Goal: Task Accomplishment & Management: Manage account settings

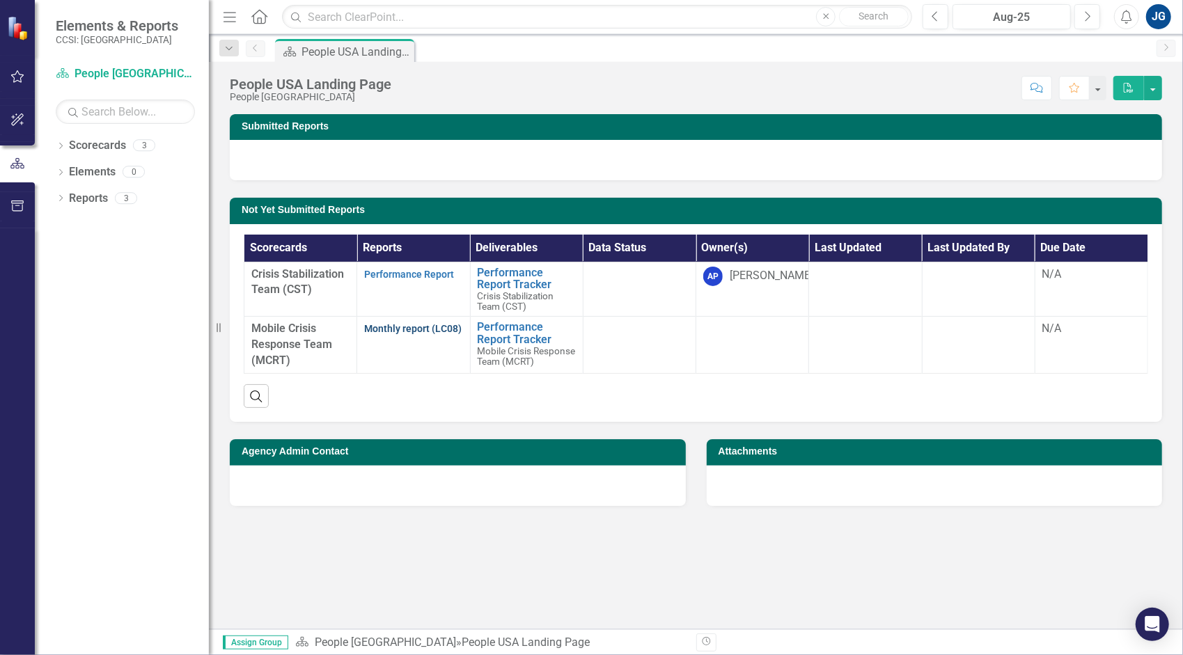
click at [419, 327] on link "Monthly report (LC08)" at bounding box center [413, 328] width 98 height 11
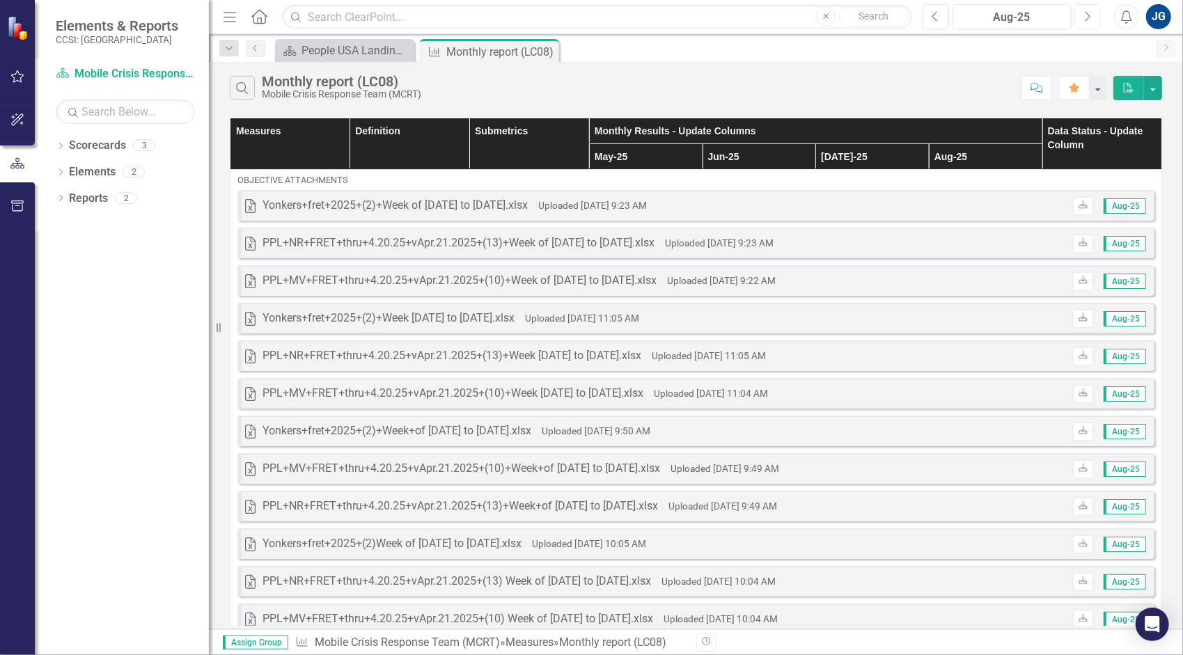
click at [1100, 14] on button "Next" at bounding box center [1088, 16] width 26 height 25
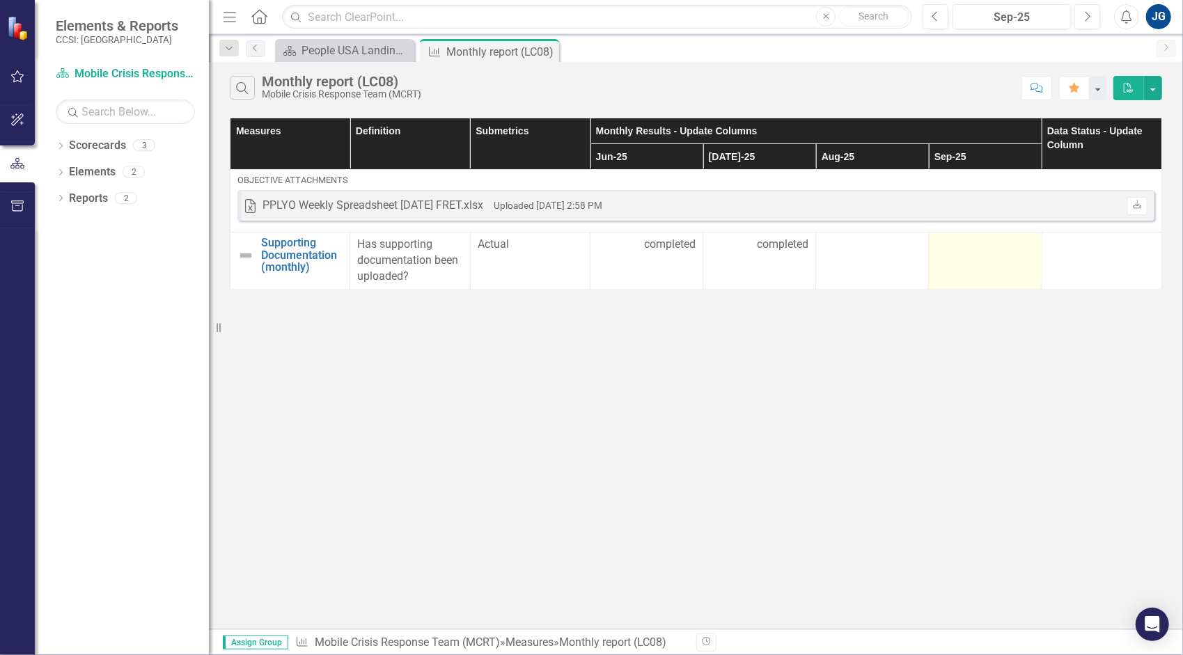
click at [969, 258] on td at bounding box center [985, 261] width 113 height 57
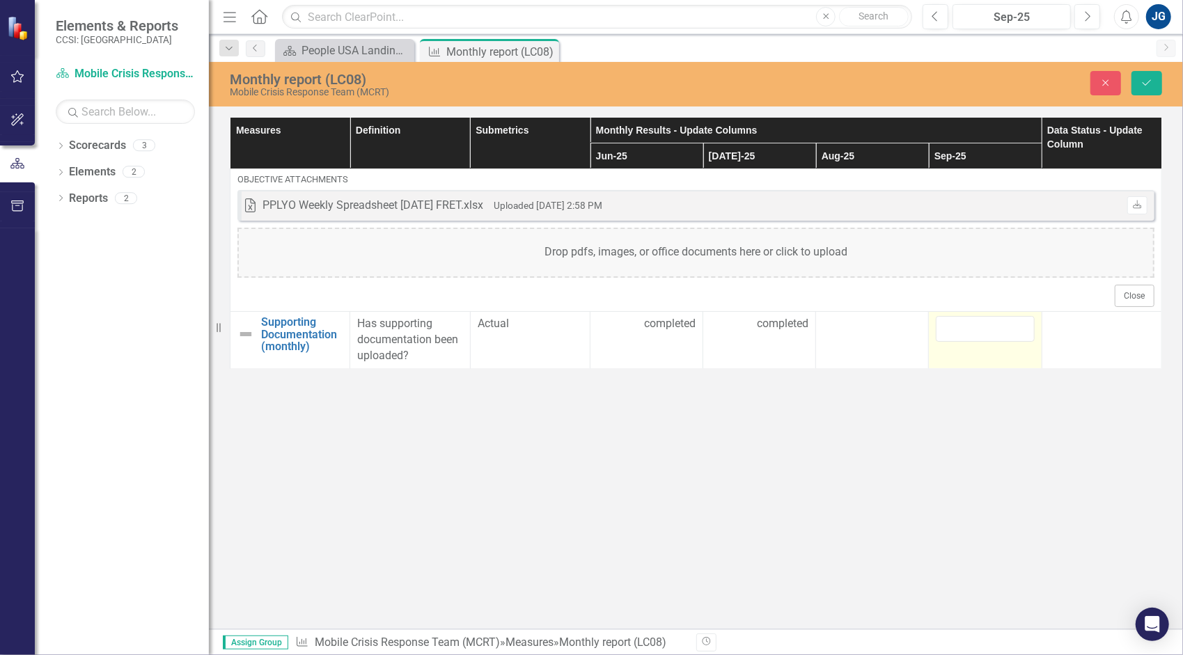
click at [969, 258] on div "Drop pdfs, images, or office documents here or click to upload" at bounding box center [695, 253] width 917 height 50
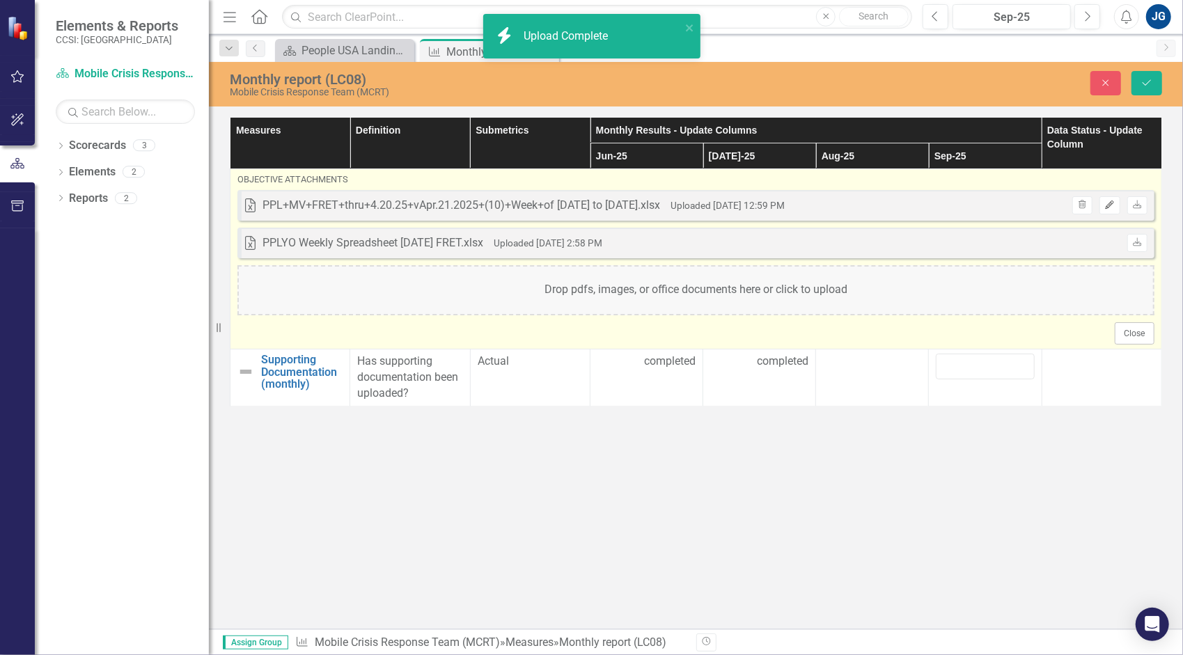
click at [1107, 205] on icon "Edit" at bounding box center [1110, 205] width 10 height 8
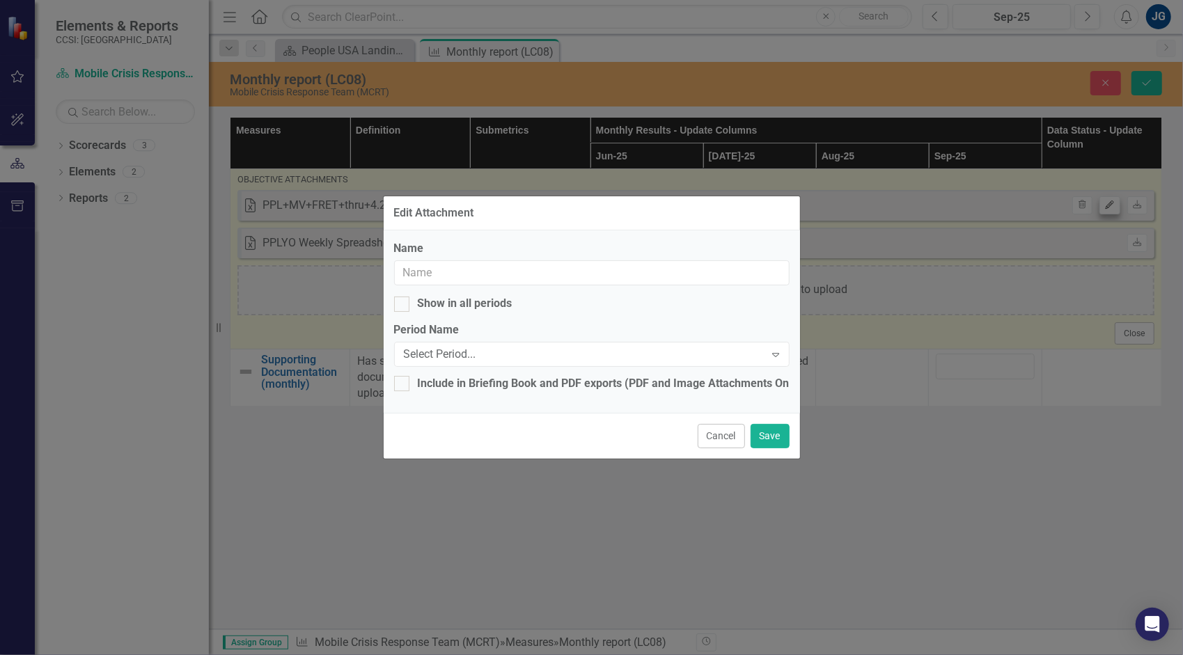
type input "PPL+MV+FRET+thru+4.20.25+vApr.21.2025+(10)+Week+of [DATE] to [DATE].xlsx"
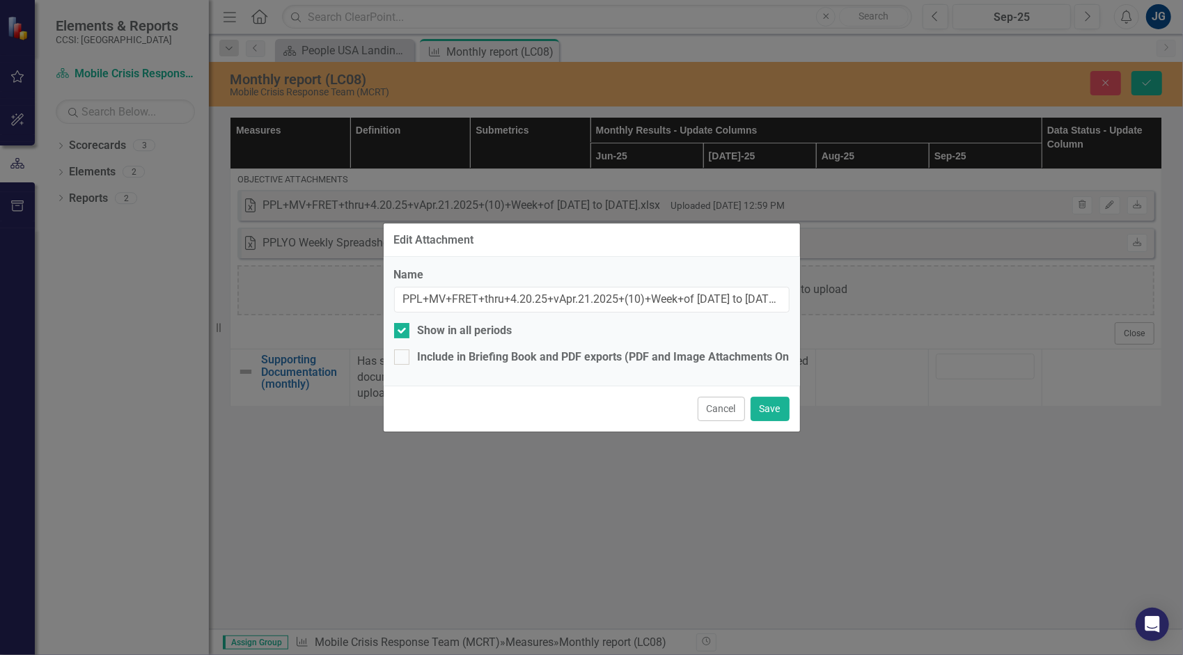
click at [453, 341] on div "Name PPL+MV+FRET+thru+4.20.25+vApr.21.2025+(10)+Week+of [DATE] to [DATE].xlsx S…" at bounding box center [592, 321] width 416 height 129
click at [456, 332] on div "Show in all periods" at bounding box center [465, 331] width 95 height 16
click at [403, 332] on input "Show in all periods" at bounding box center [398, 327] width 9 height 9
checkbox input "false"
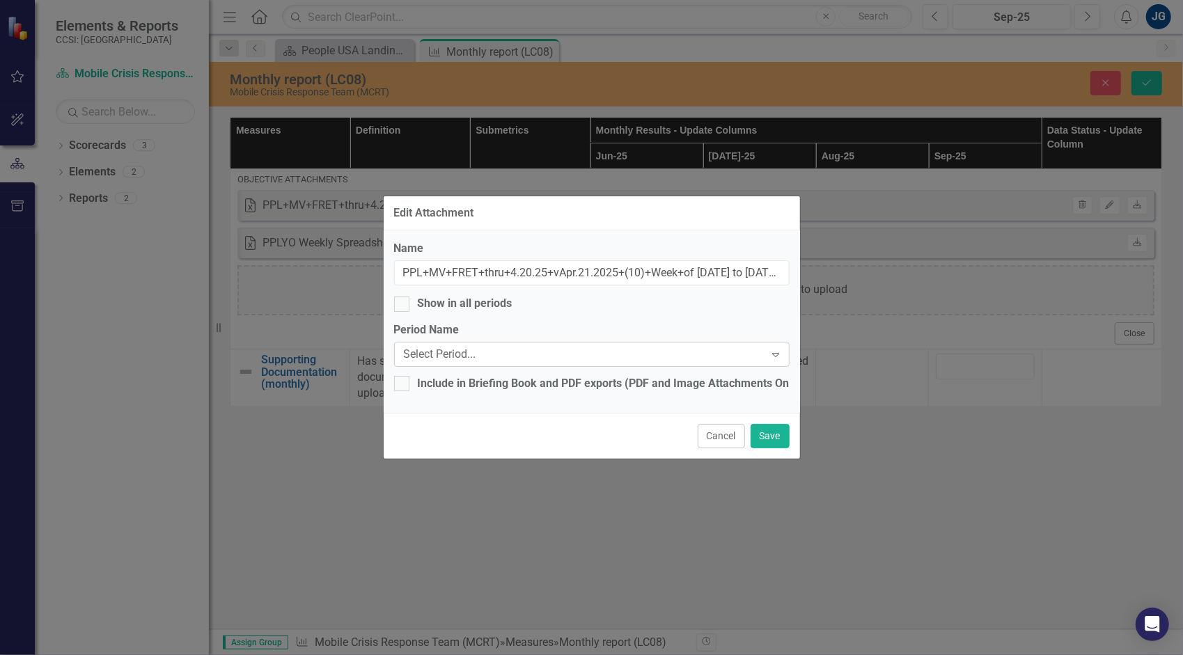
click at [456, 352] on div "Select Period..." at bounding box center [584, 355] width 361 height 16
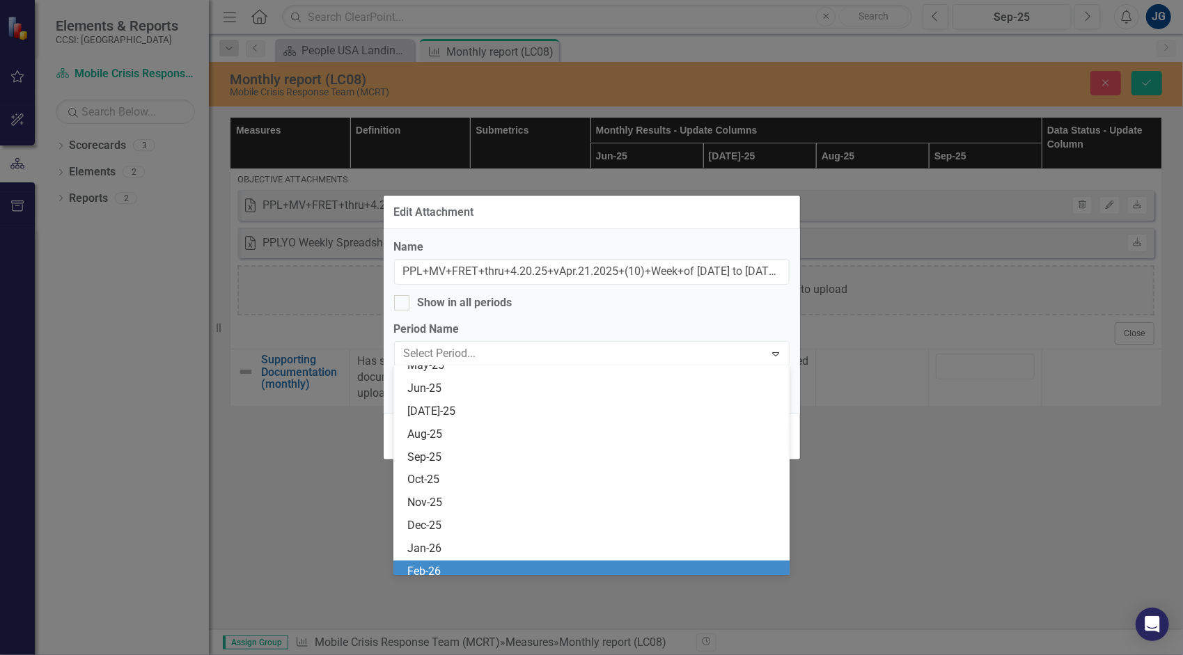
scroll to position [2368, 0]
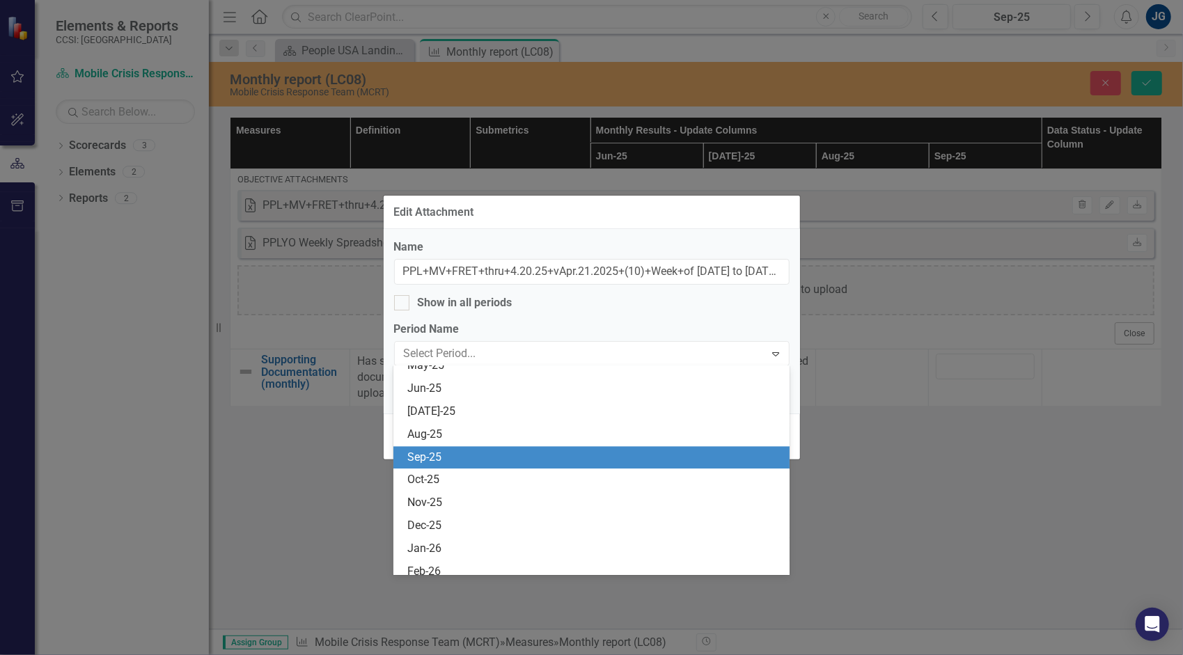
click at [480, 455] on div "Sep-25" at bounding box center [594, 458] width 374 height 16
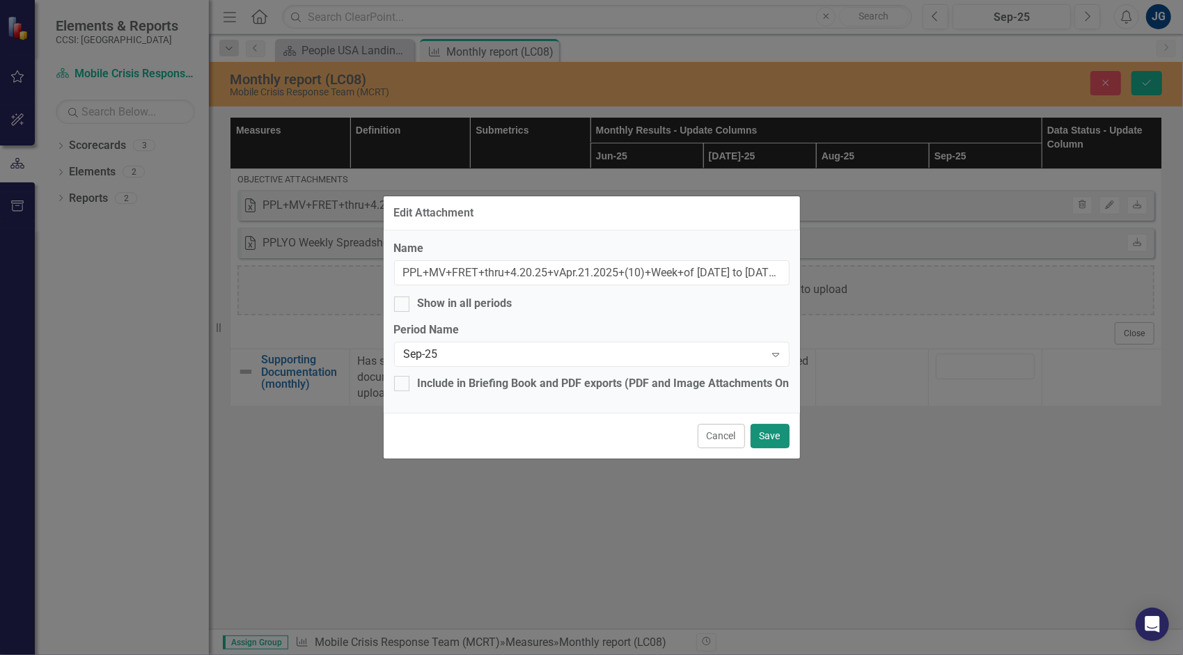
click at [778, 434] on button "Save" at bounding box center [770, 436] width 39 height 24
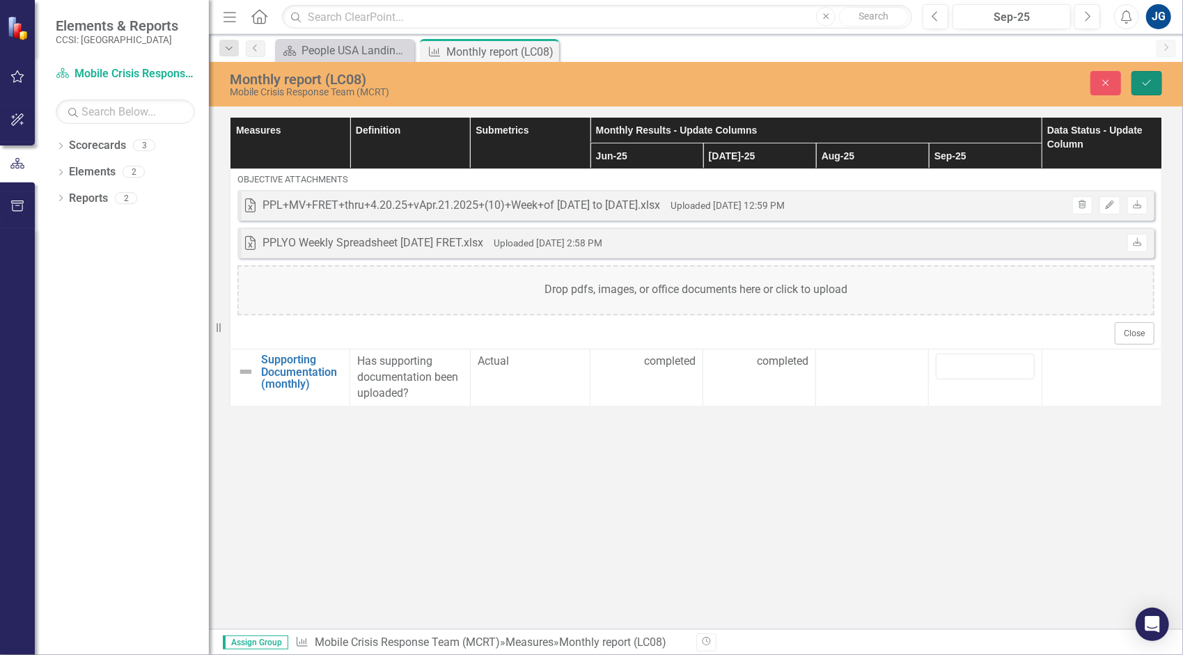
click at [1141, 78] on icon "Save" at bounding box center [1147, 83] width 13 height 10
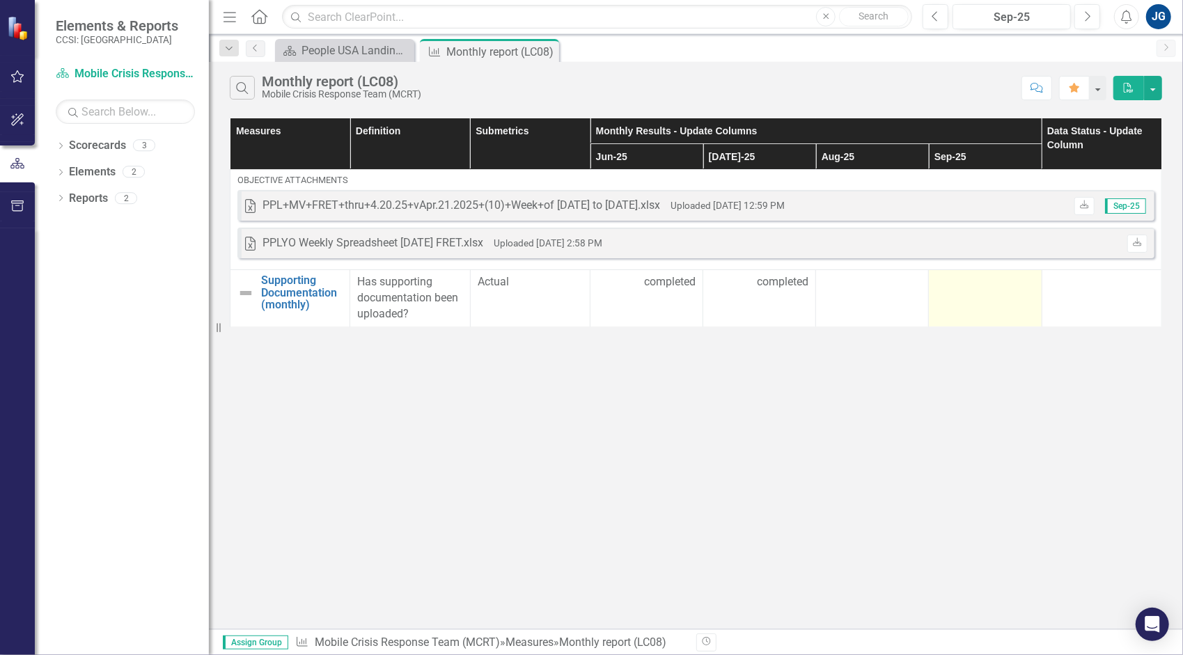
click at [976, 302] on td at bounding box center [985, 298] width 113 height 57
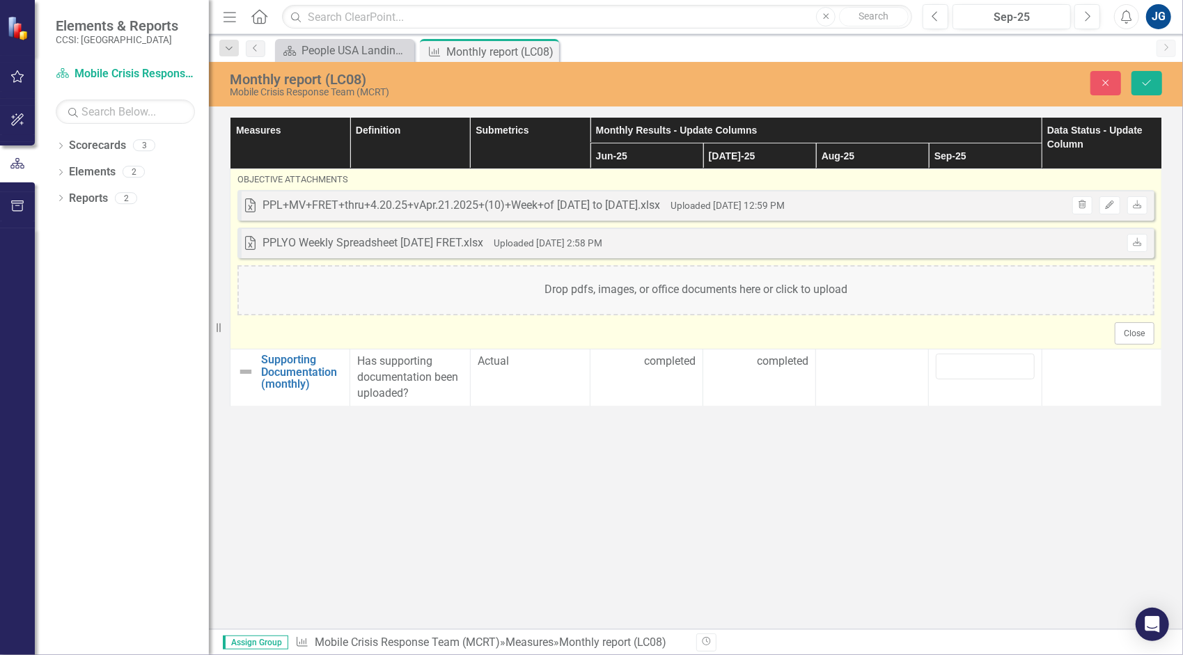
click at [436, 302] on div "Drop pdfs, images, or office documents here or click to upload" at bounding box center [695, 290] width 917 height 50
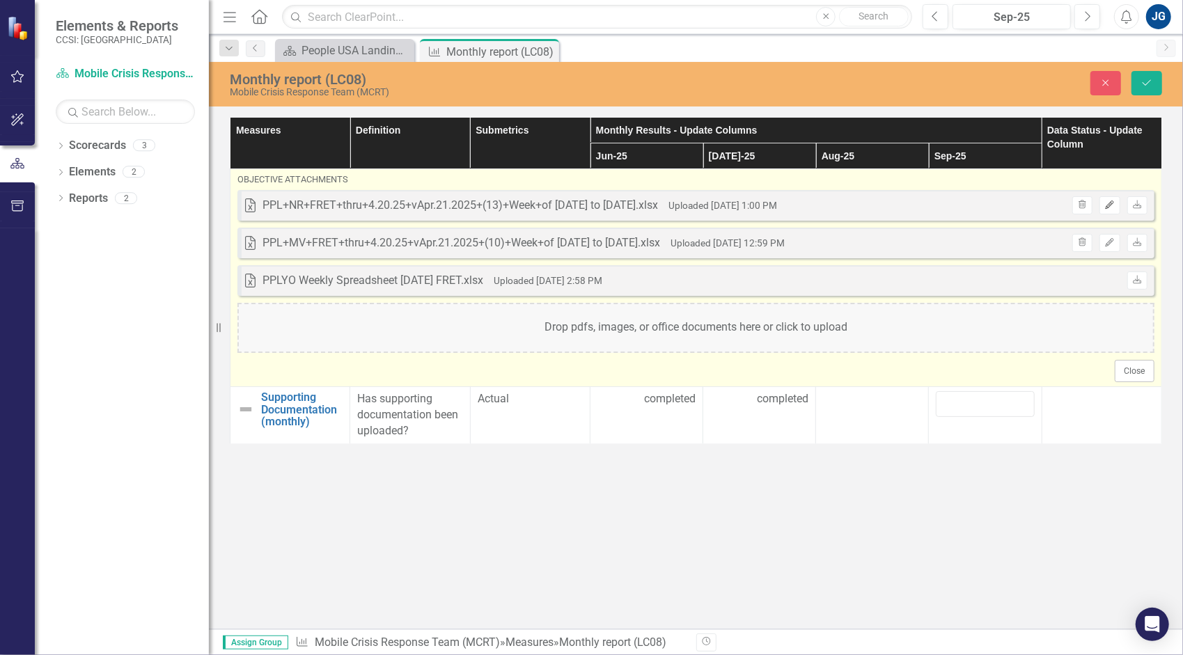
click at [1115, 205] on icon "Edit" at bounding box center [1110, 205] width 10 height 8
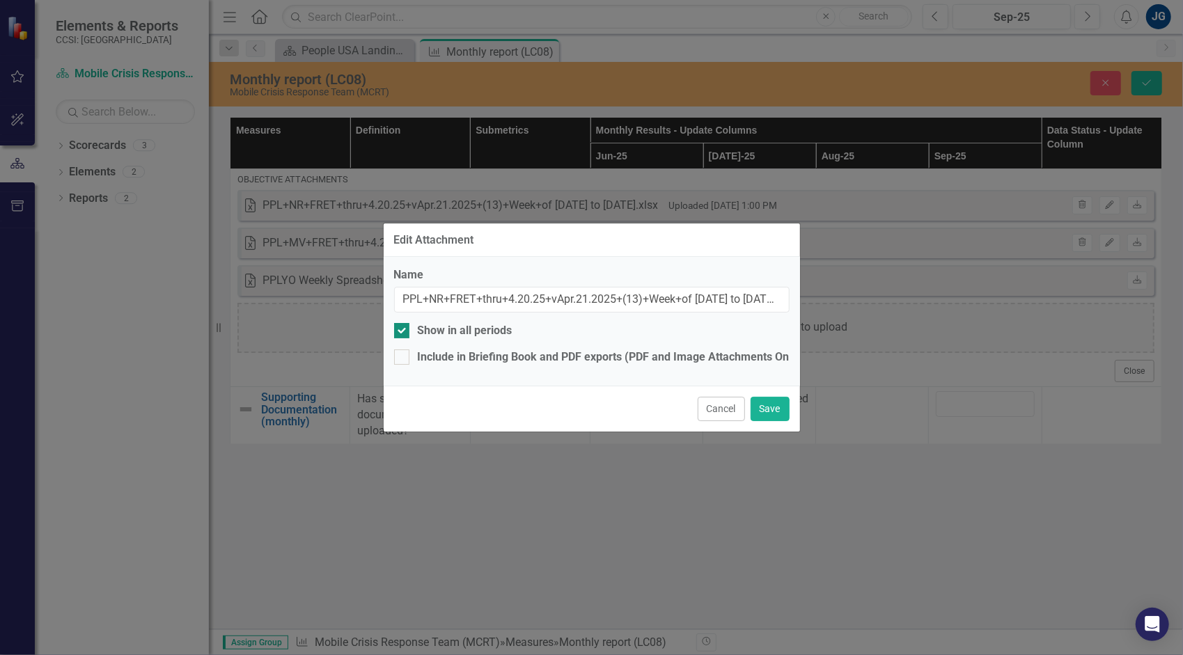
click at [469, 336] on div "Show in all periods" at bounding box center [465, 331] width 95 height 16
click at [403, 332] on input "Show in all periods" at bounding box center [398, 327] width 9 height 9
checkbox input "false"
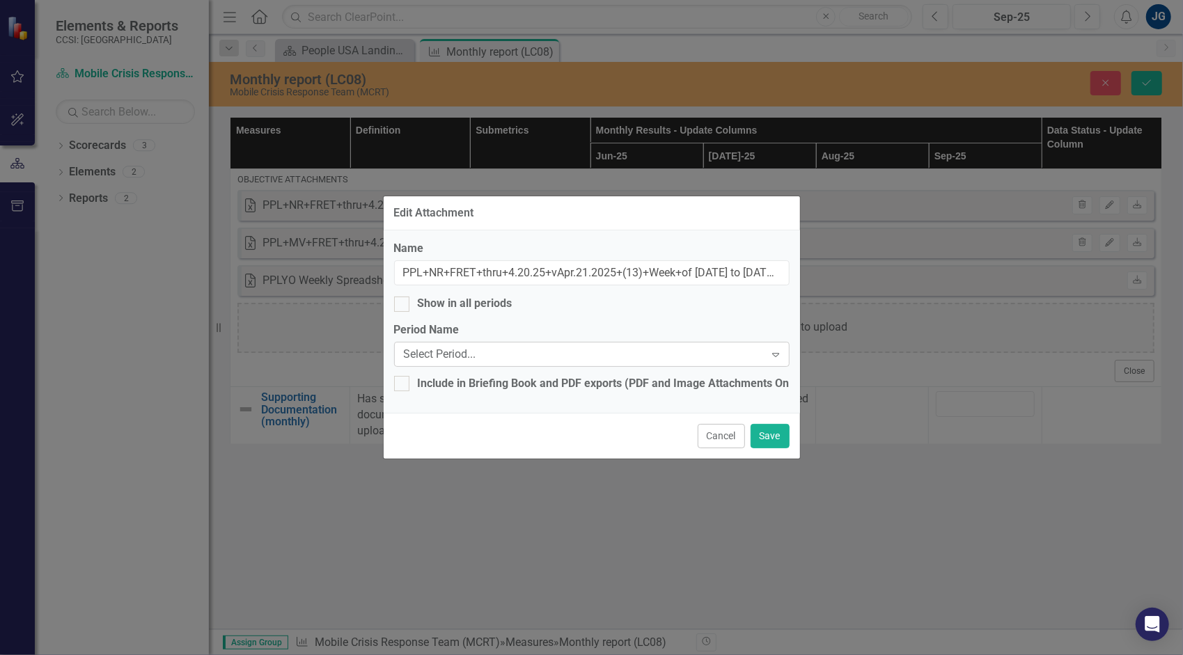
click at [488, 357] on div "Select Period..." at bounding box center [584, 355] width 361 height 16
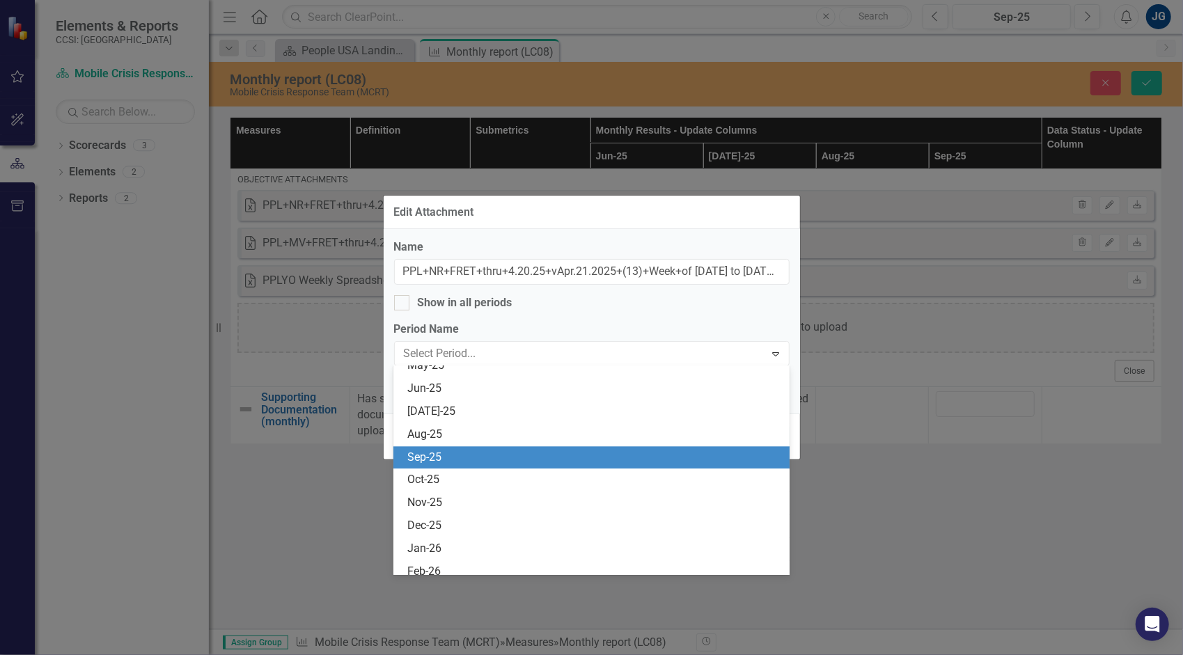
click at [519, 462] on div "Sep-25" at bounding box center [594, 458] width 374 height 16
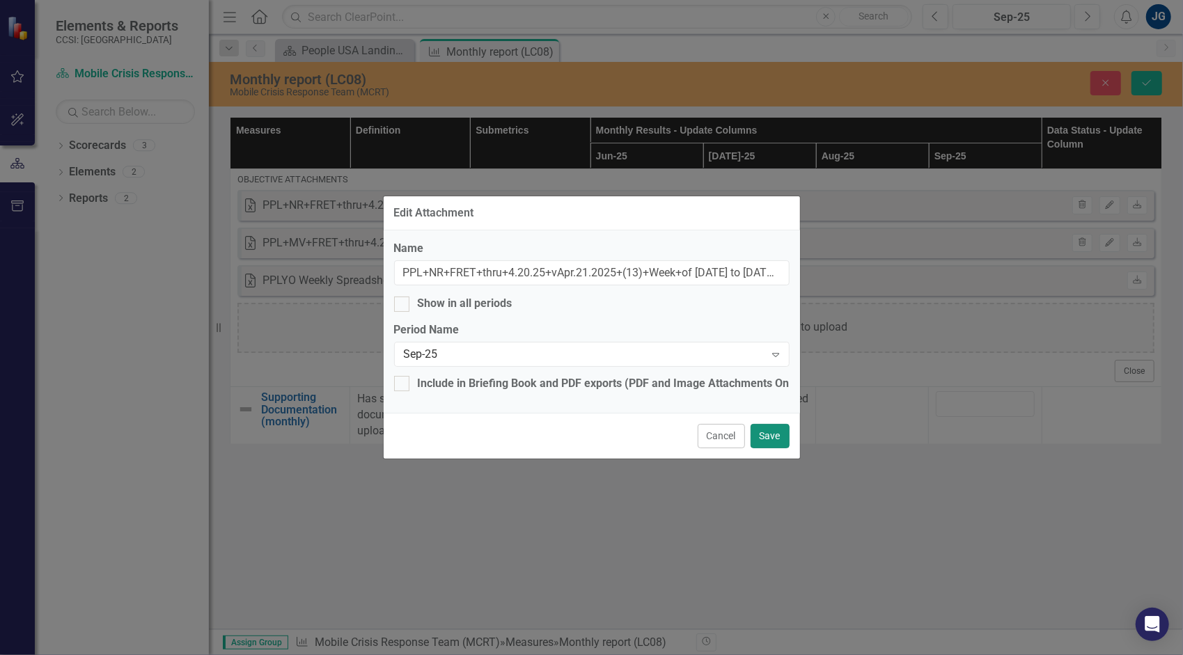
click at [773, 442] on button "Save" at bounding box center [770, 436] width 39 height 24
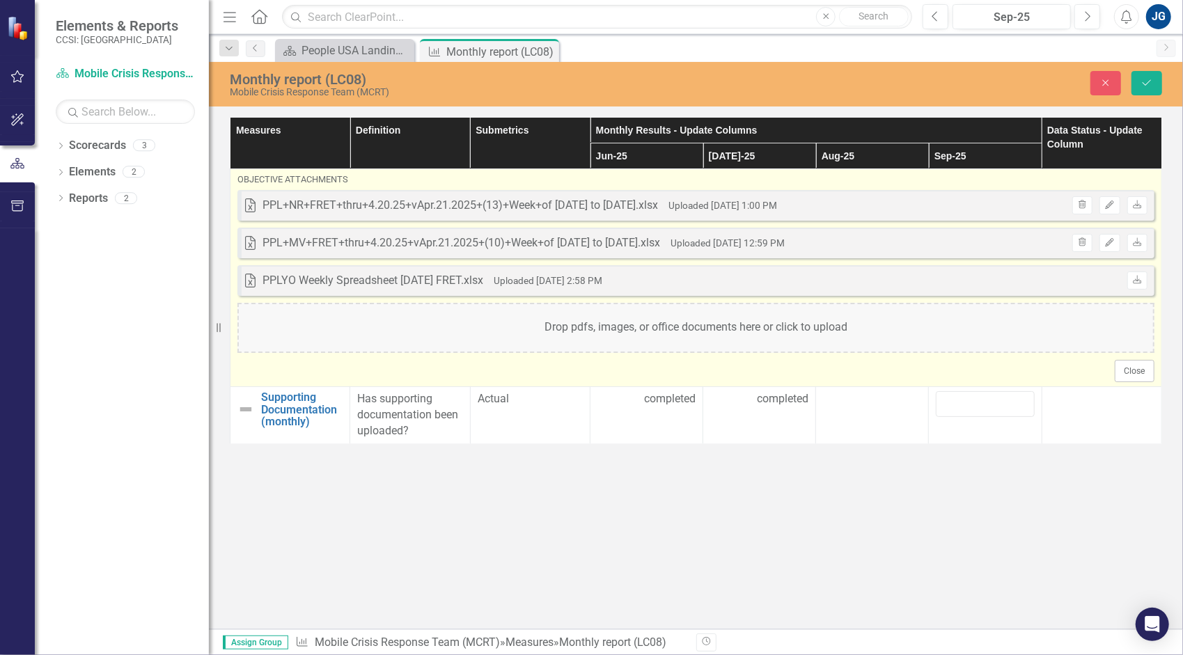
click at [1008, 320] on div "Drop pdfs, images, or office documents here or click to upload" at bounding box center [695, 328] width 917 height 50
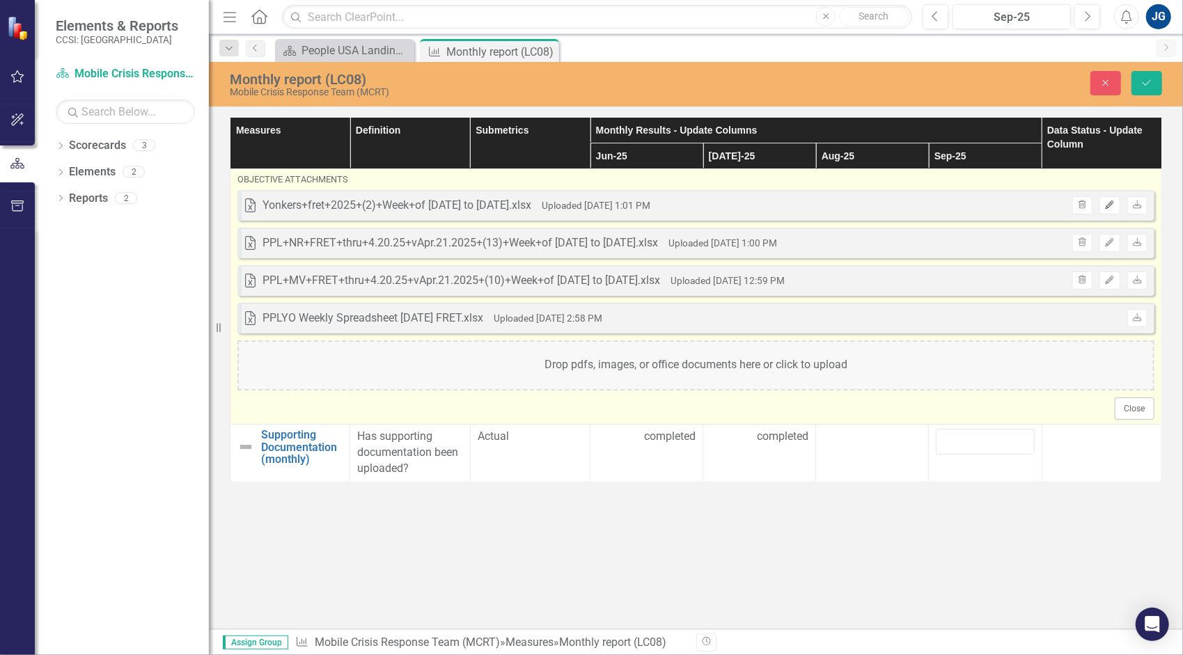
click at [1110, 201] on icon "Edit" at bounding box center [1110, 205] width 10 height 8
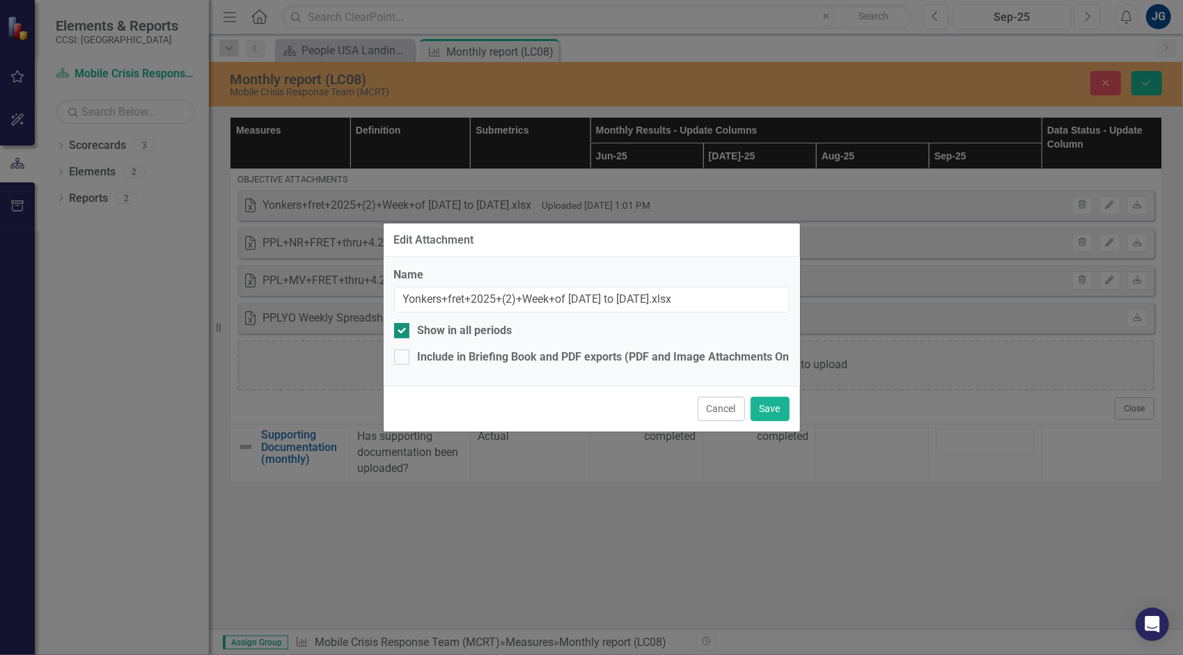
click at [449, 333] on div "Show in all periods" at bounding box center [465, 331] width 95 height 16
click at [403, 332] on input "Show in all periods" at bounding box center [398, 327] width 9 height 9
checkbox input "false"
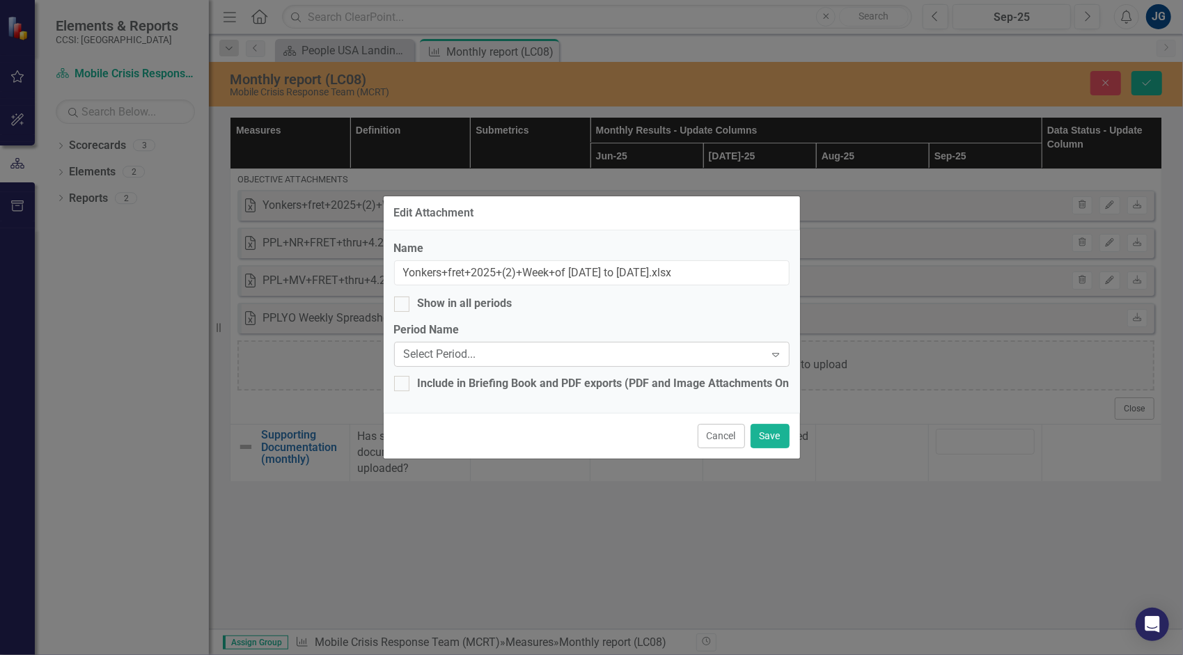
click at [453, 350] on div "Select Period..." at bounding box center [584, 355] width 361 height 16
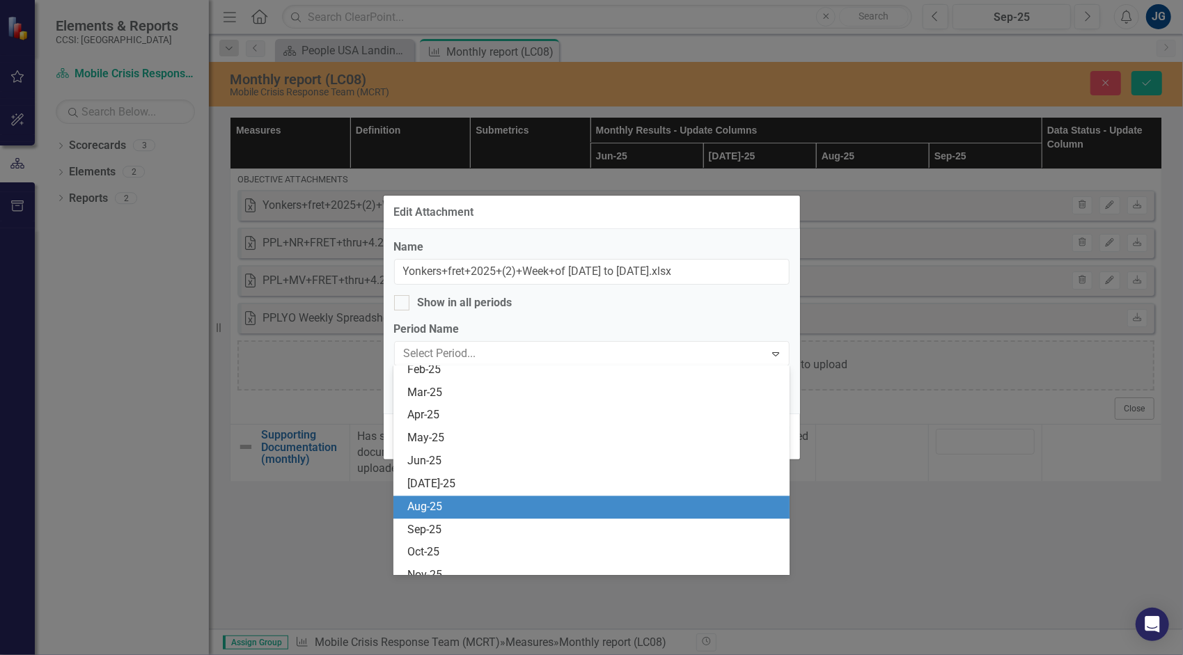
scroll to position [2298, 0]
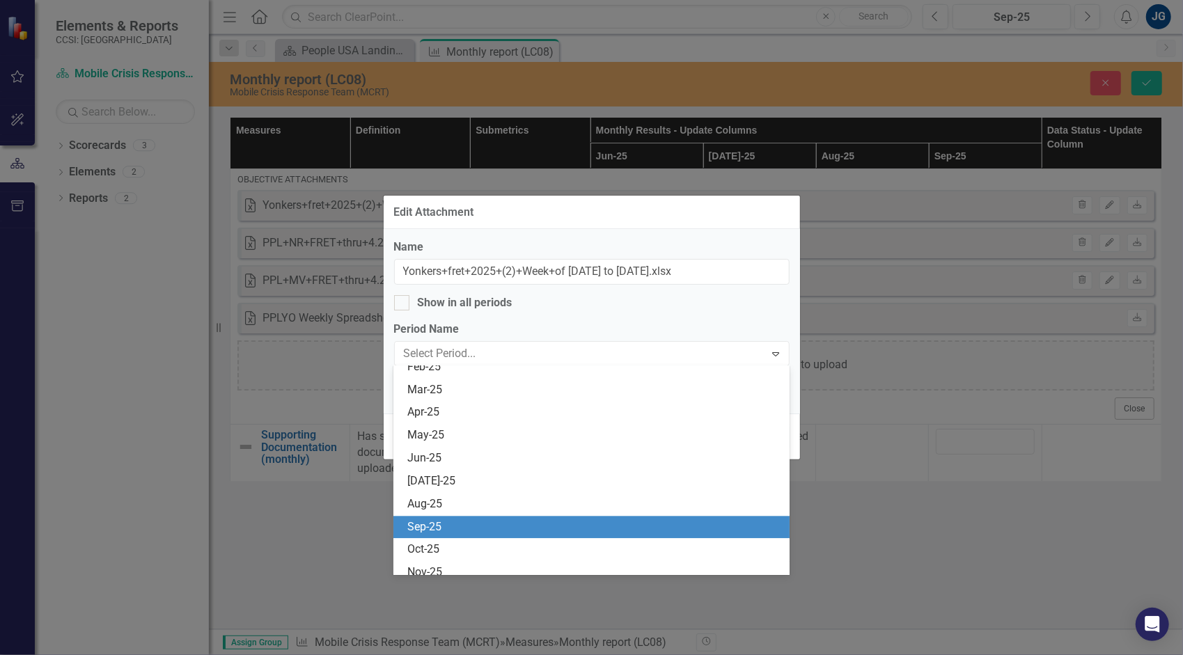
click at [490, 533] on div "Sep-25" at bounding box center [594, 528] width 374 height 16
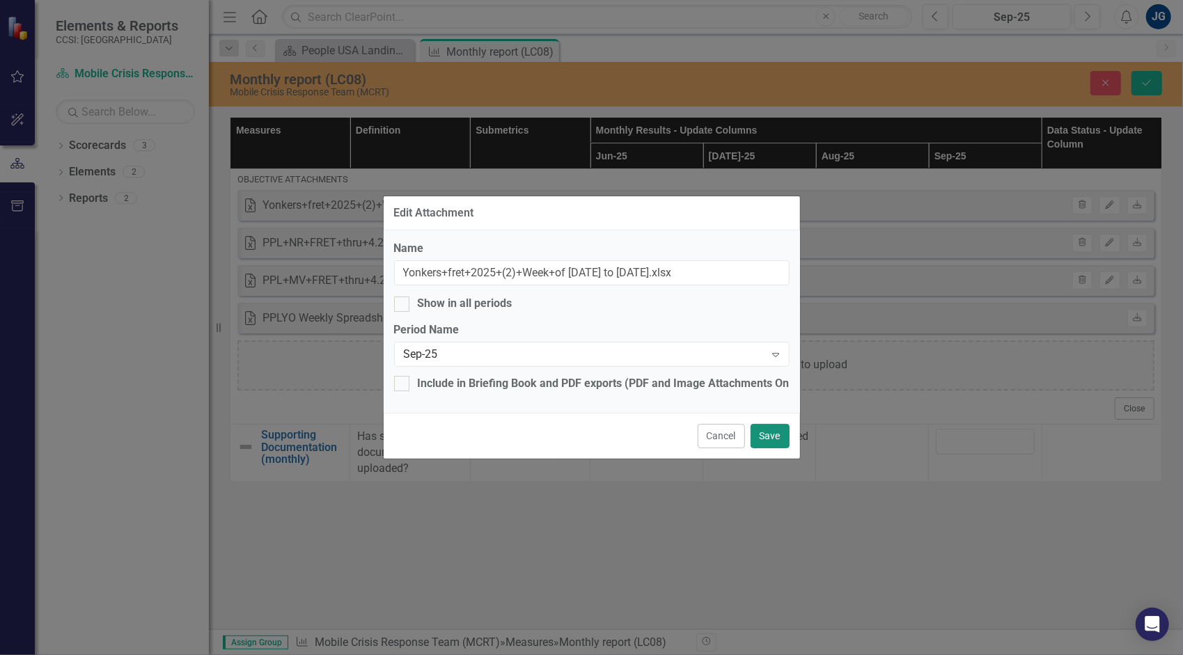
click at [779, 439] on button "Save" at bounding box center [770, 436] width 39 height 24
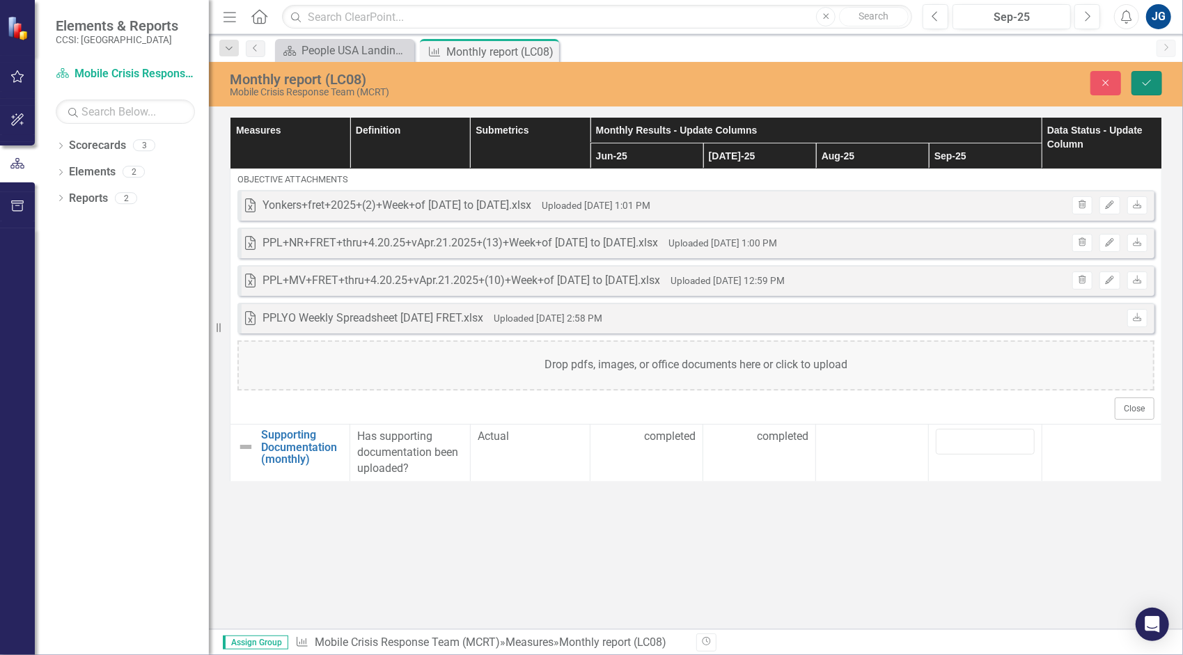
click at [1159, 84] on button "Save" at bounding box center [1147, 83] width 31 height 24
